Goal: Task Accomplishment & Management: Complete application form

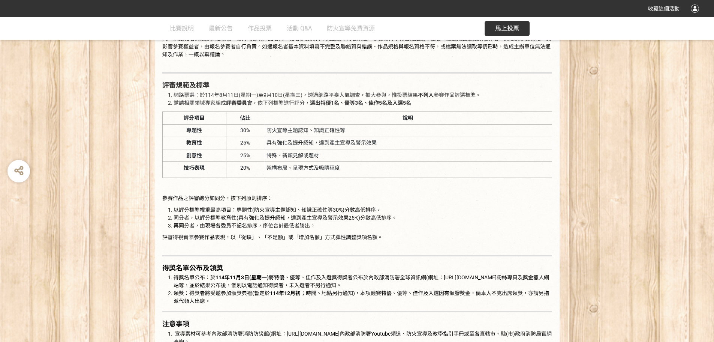
scroll to position [937, 0]
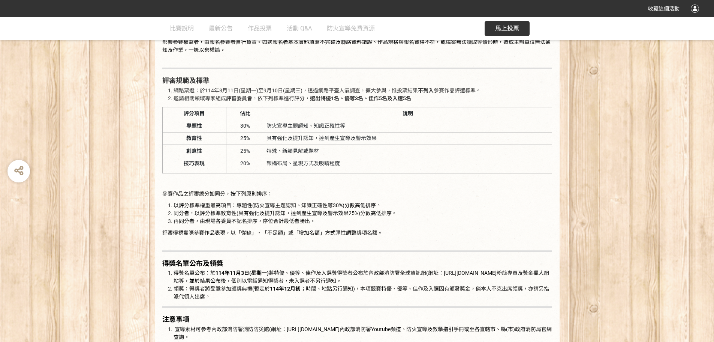
click at [493, 25] on button "馬上投票" at bounding box center [507, 28] width 45 height 15
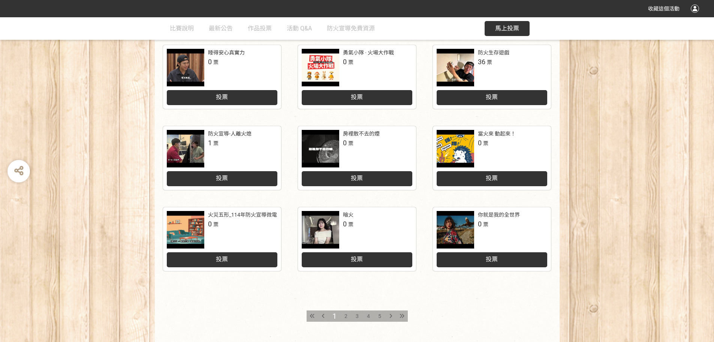
scroll to position [310, 0]
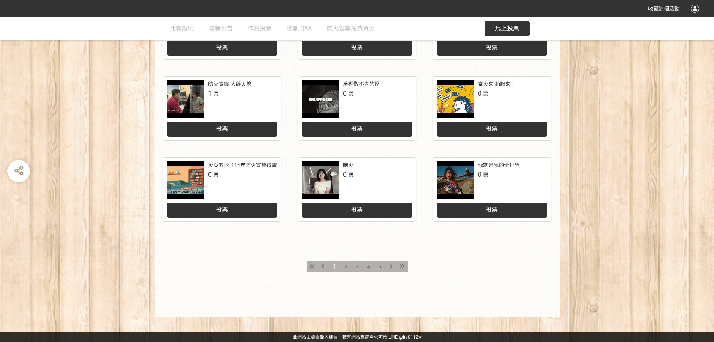
click at [9, 147] on div "小小消防營防災宣導 2 票 投票 身為一個反派 1 票 投票 BAD DAY (需要守護的一天) 0 票 投票 睡得安心真實力 0 票 投票 勇氣小隊 · 火…" at bounding box center [357, 112] width 714 height 410
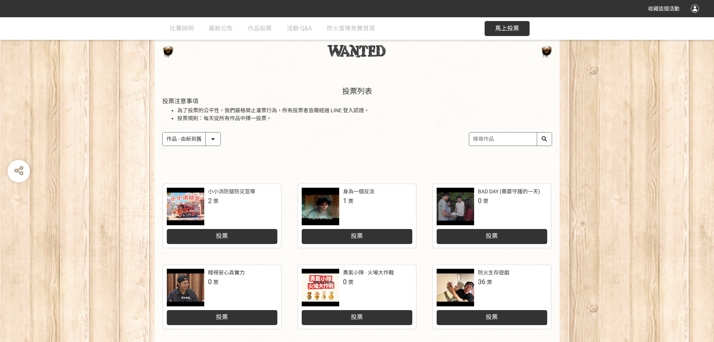
scroll to position [0, 0]
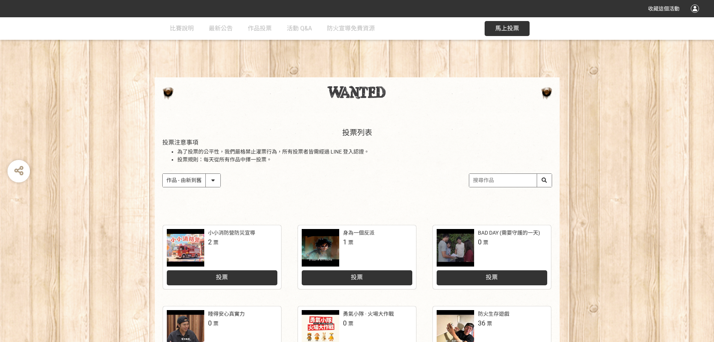
click at [500, 176] on input "search" at bounding box center [510, 180] width 82 height 13
type input "火線"
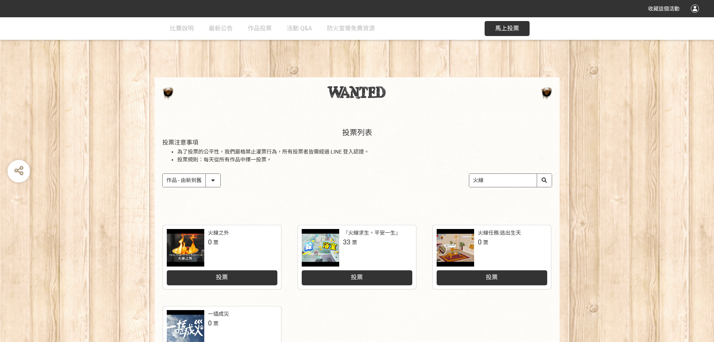
click at [336, 251] on div at bounding box center [320, 247] width 37 height 37
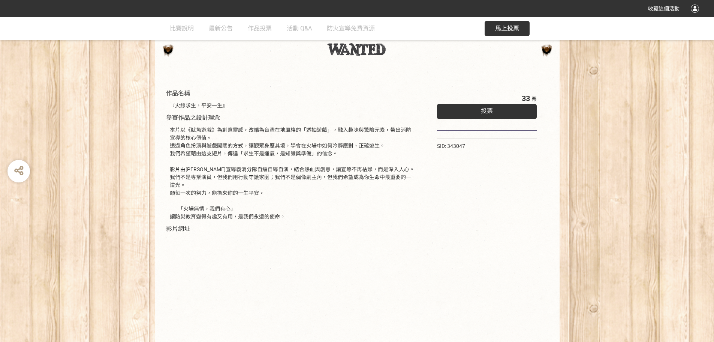
scroll to position [115, 0]
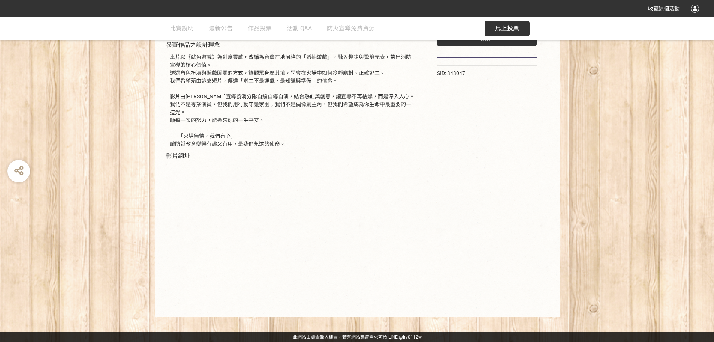
click at [491, 192] on div "33 票 投票 SID: 343047" at bounding box center [487, 160] width 130 height 297
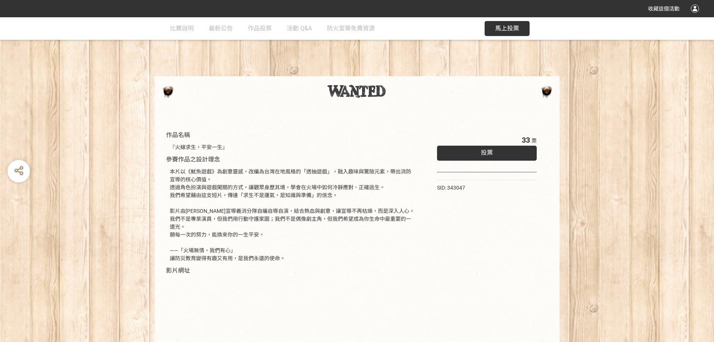
scroll to position [0, 0]
click at [497, 152] on div "投票" at bounding box center [487, 154] width 100 height 15
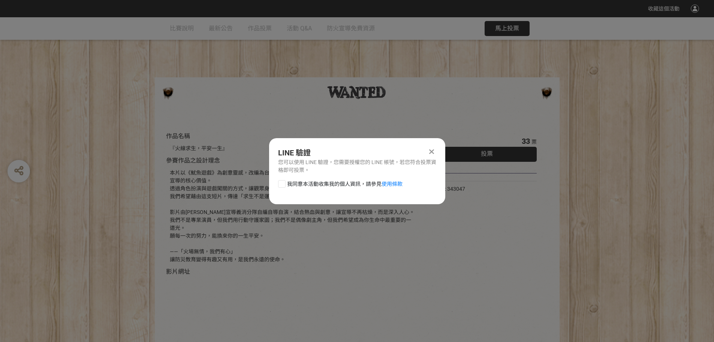
click at [433, 149] on icon at bounding box center [431, 151] width 5 height 7
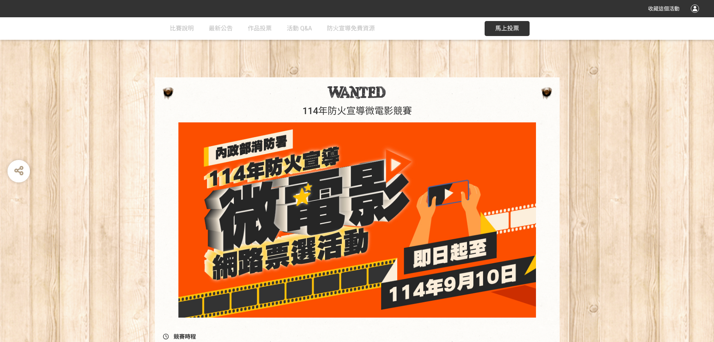
click at [494, 27] on button "馬上投票" at bounding box center [507, 28] width 45 height 15
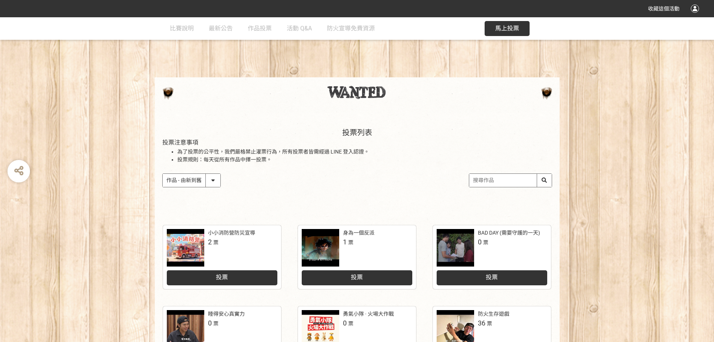
click at [512, 183] on input "search" at bounding box center [510, 180] width 82 height 13
type input "火線"
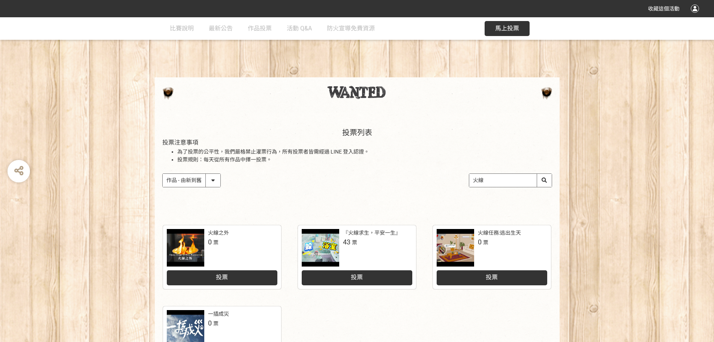
click at [389, 273] on div "投票" at bounding box center [357, 277] width 111 height 15
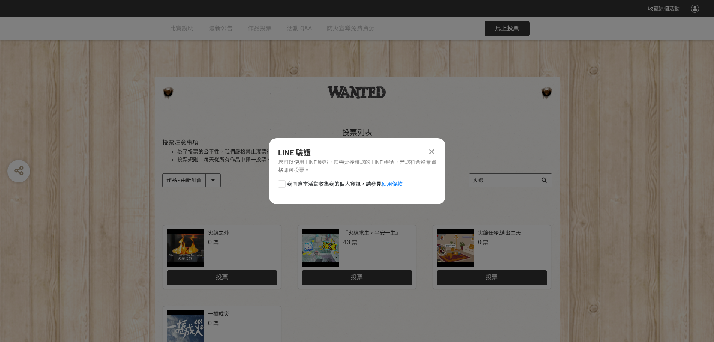
click at [284, 184] on div at bounding box center [281, 183] width 7 height 7
checkbox input "true"
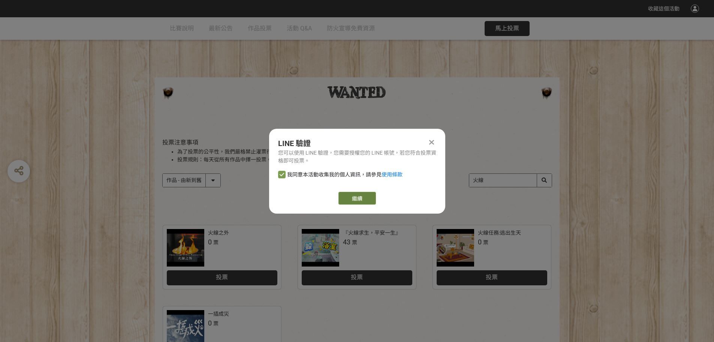
click at [361, 200] on link "繼續" at bounding box center [357, 198] width 37 height 13
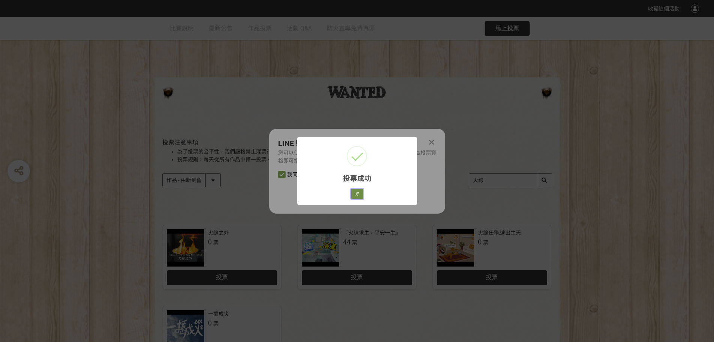
click at [357, 194] on button "好" at bounding box center [357, 194] width 12 height 10
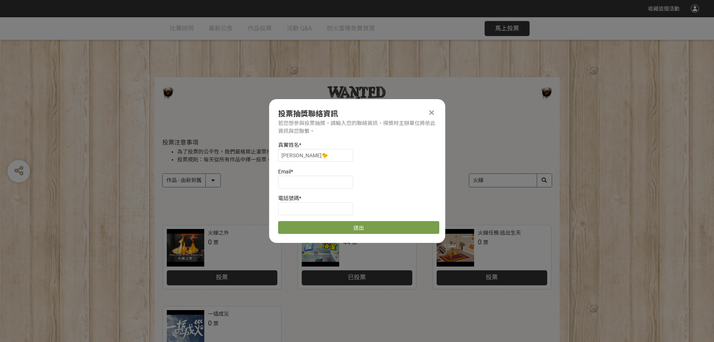
click at [38, 54] on div "投票列表 投票注意事項 為了投票的公平性，我們嚴格禁止灌票行為，所有投票者皆需經過 LINE 登入認證。 投票規則：每天從所有作品中擇一投票。 作品 - 由新…" at bounding box center [357, 241] width 714 height 448
click at [321, 152] on input "[PERSON_NAME]🐤" at bounding box center [315, 155] width 75 height 13
type input "[PERSON_NAME]"
type input "ㄈ"
type input "[EMAIL_ADDRESS][DOMAIN_NAME]"
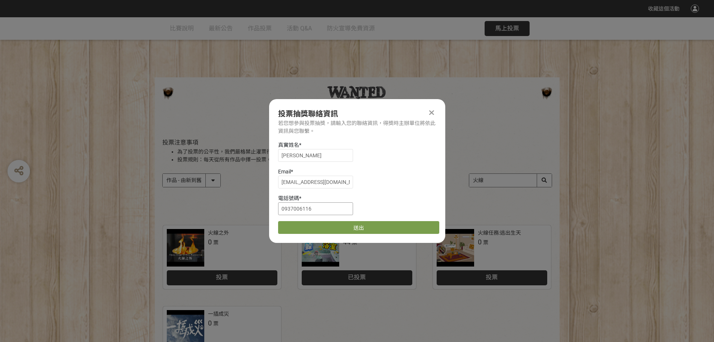
scroll to position [0, 0]
type input "0937006116"
click at [371, 228] on button "送出" at bounding box center [358, 226] width 161 height 13
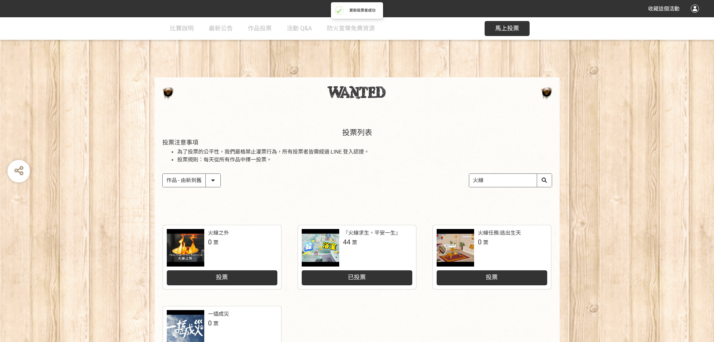
click at [360, 196] on div "投票列表 投票注意事項 為了投票的公平性，我們嚴格禁止灌票行為，所有投票者皆需經過 LINE 登入認證。 投票規則：每天從所有作品中擇一投票。 作品 - 由新…" at bounding box center [357, 165] width 405 height 104
click at [349, 99] on div at bounding box center [357, 92] width 390 height 15
click at [345, 83] on div at bounding box center [357, 95] width 405 height 36
click at [255, 30] on span "作品投票" at bounding box center [260, 28] width 24 height 7
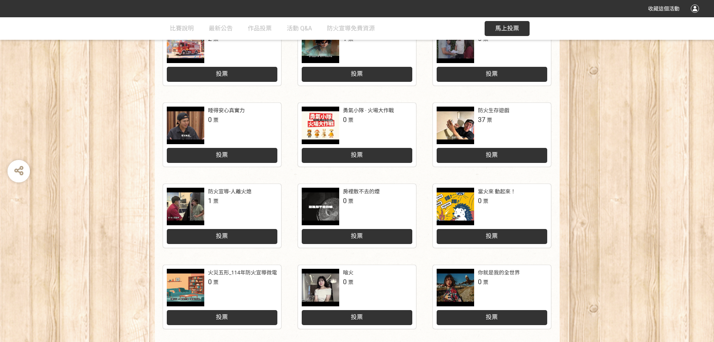
scroll to position [262, 0]
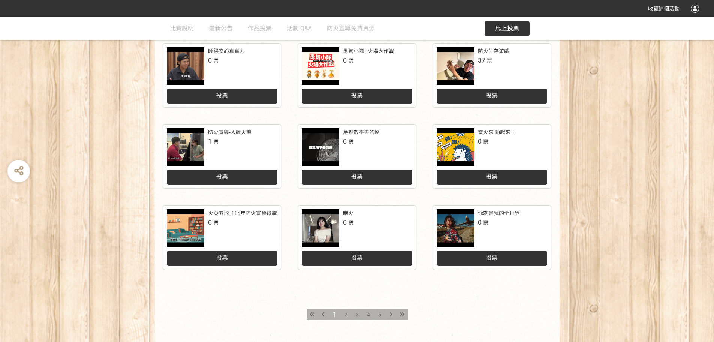
click at [354, 315] on div "3" at bounding box center [357, 314] width 11 height 11
